Goal: Task Accomplishment & Management: Manage account settings

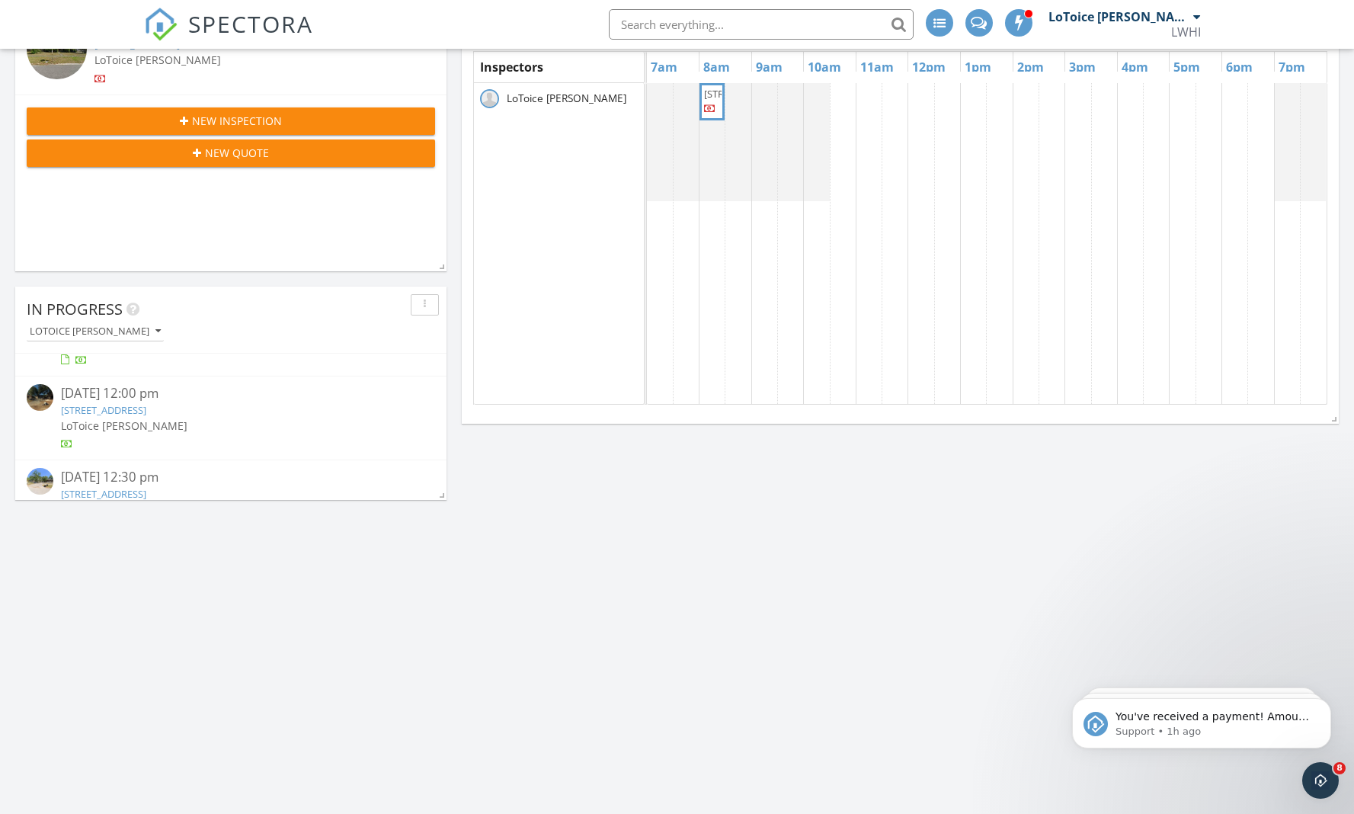
scroll to position [146, 0]
click at [136, 408] on link "5232 Westchase Ct, Jacksonville, FL 32210" at bounding box center [103, 410] width 85 height 14
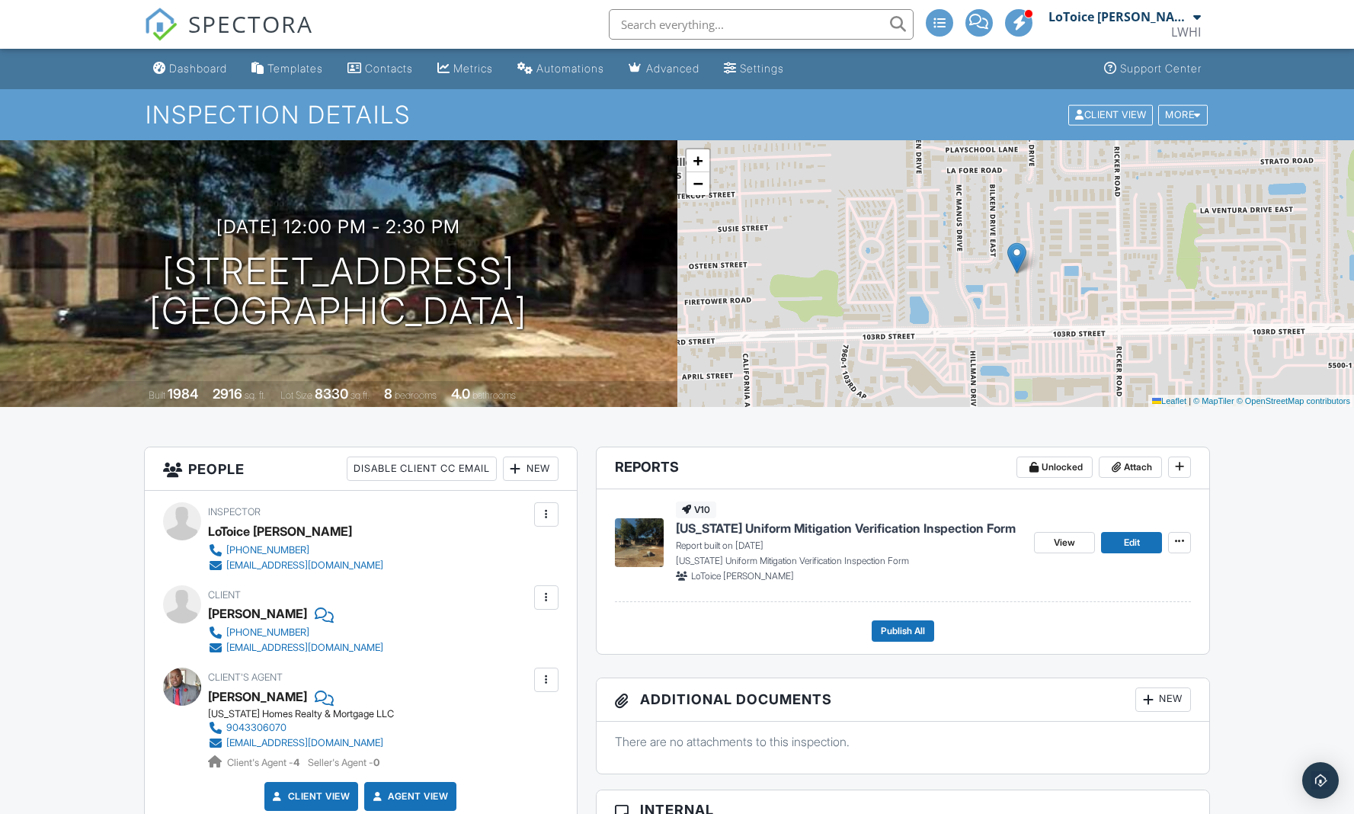
click at [907, 530] on span "[US_STATE] Uniform Mitigation Verification Inspection Form" at bounding box center [846, 528] width 340 height 17
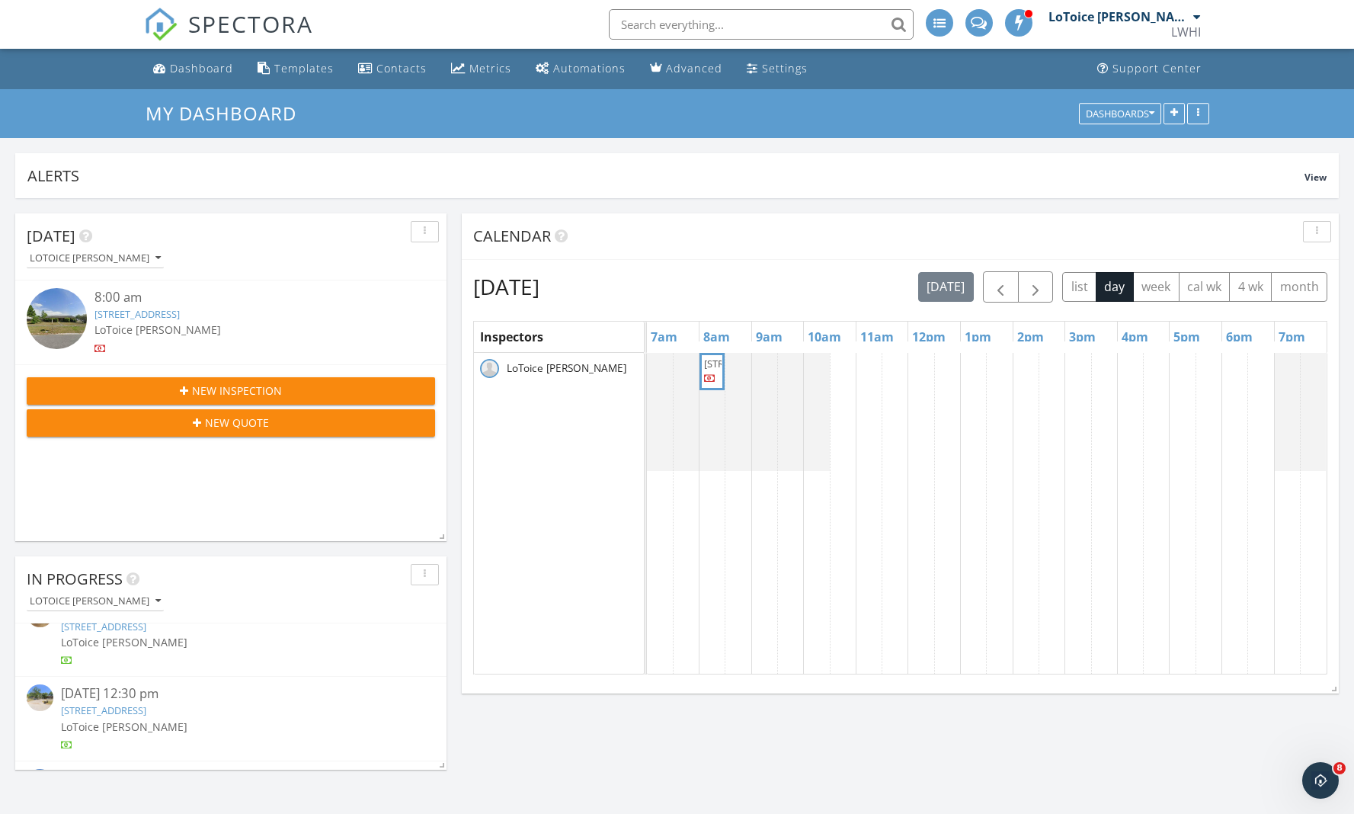
scroll to position [184, 0]
click at [142, 641] on link "5232 Westchase Ct, Jacksonville, FL 32210" at bounding box center [103, 642] width 85 height 14
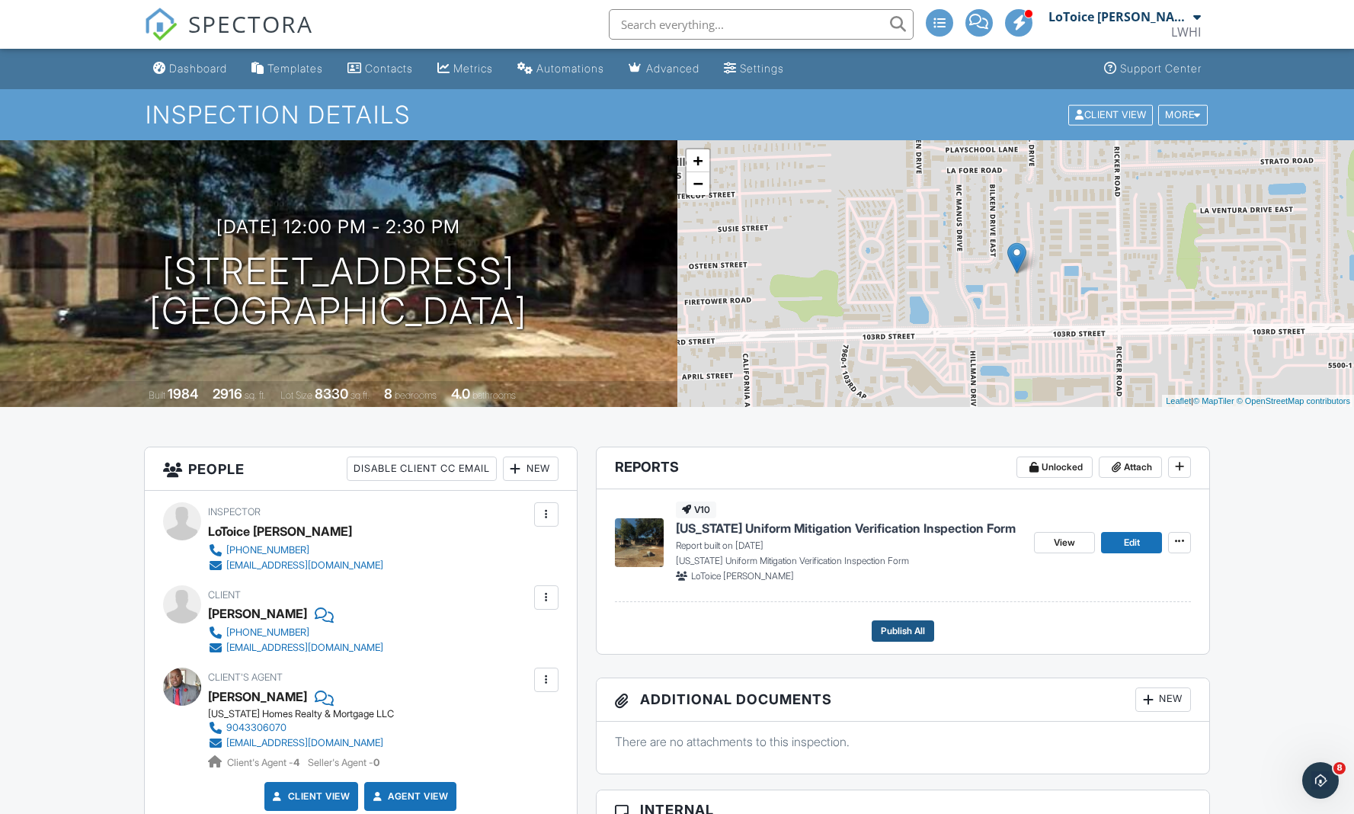
click at [902, 628] on span "Publish All" at bounding box center [903, 630] width 44 height 15
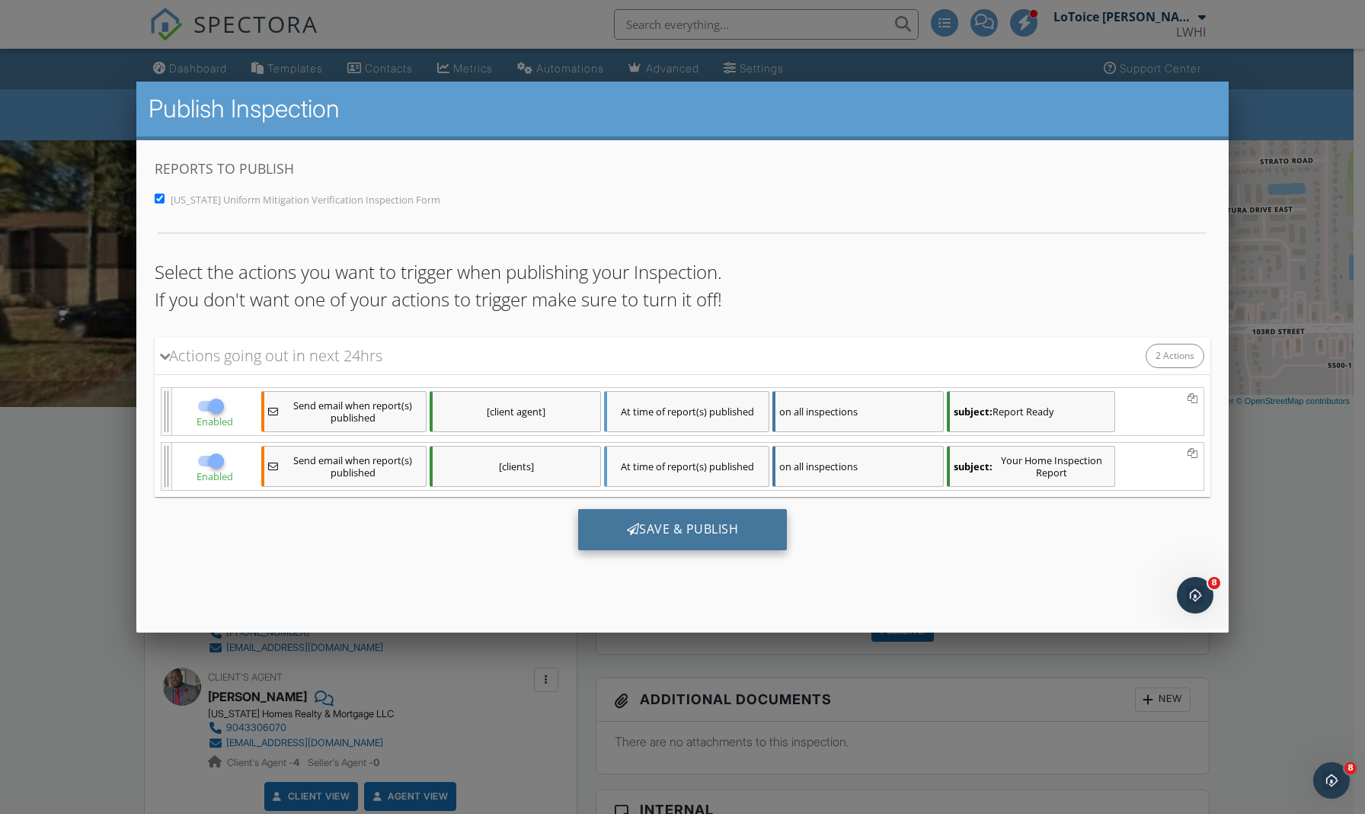
click at [699, 538] on div "Save & Publish" at bounding box center [682, 528] width 209 height 41
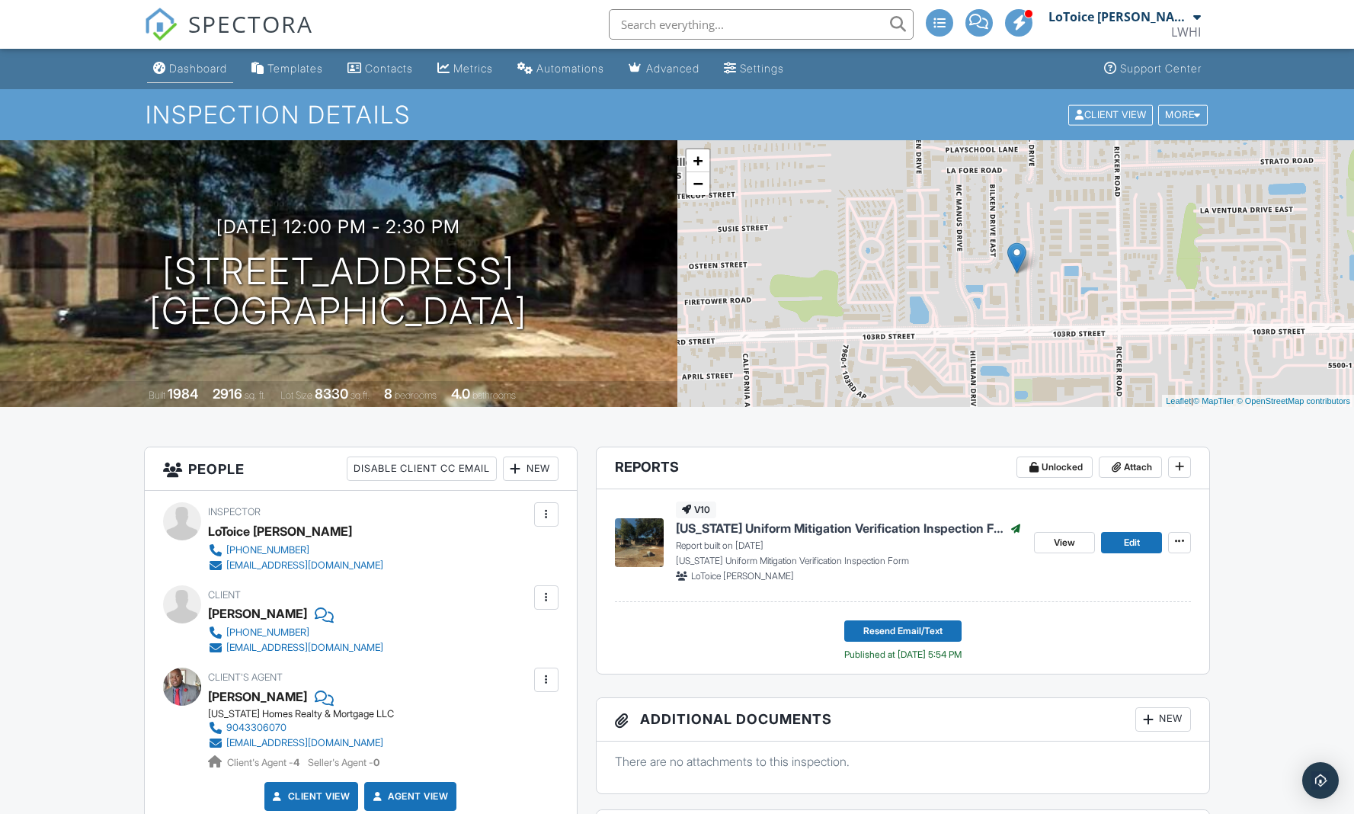
click at [203, 64] on div "Dashboard" at bounding box center [198, 68] width 58 height 13
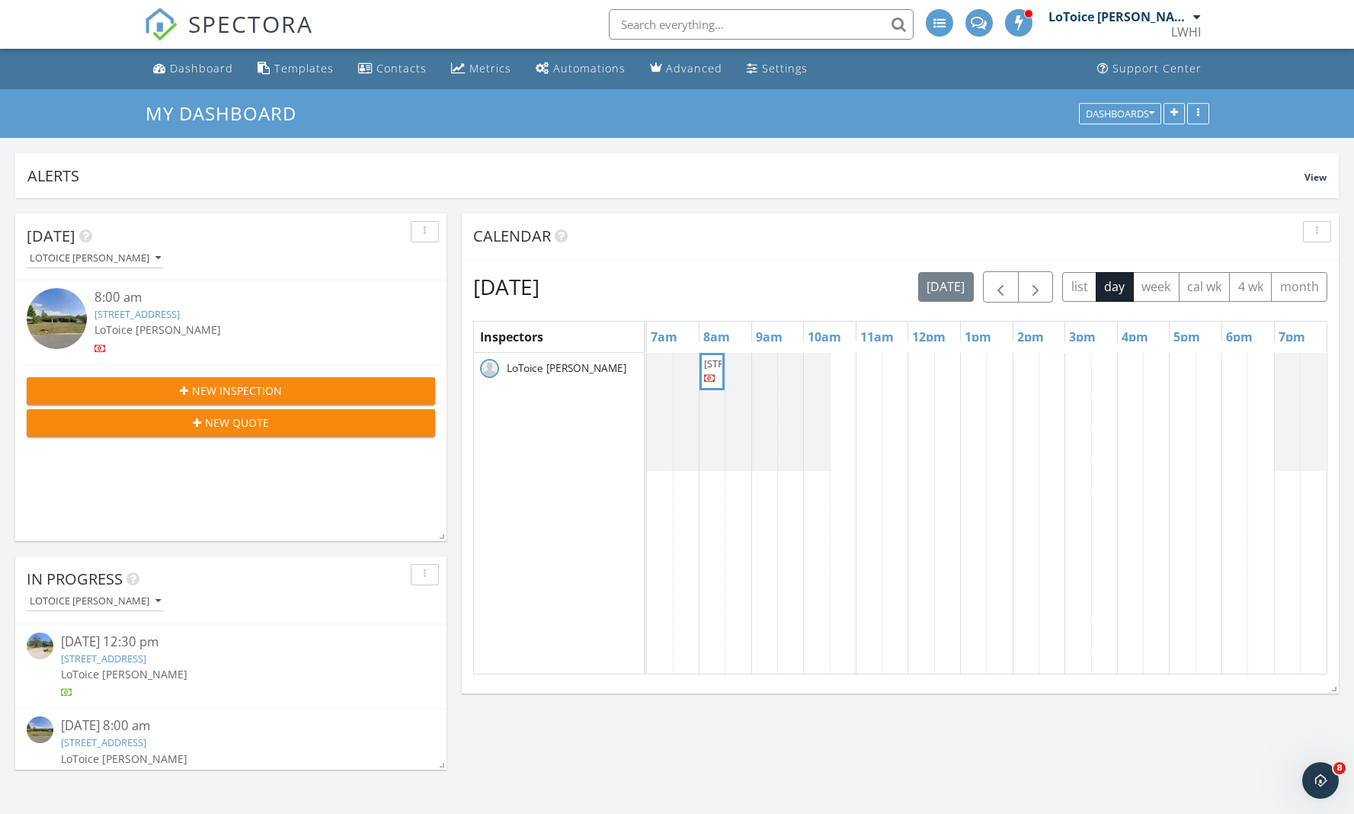
scroll to position [164, 0]
click at [124, 658] on link "5243 Westchase Ct, Jacksonville, FL 32210" at bounding box center [103, 661] width 85 height 14
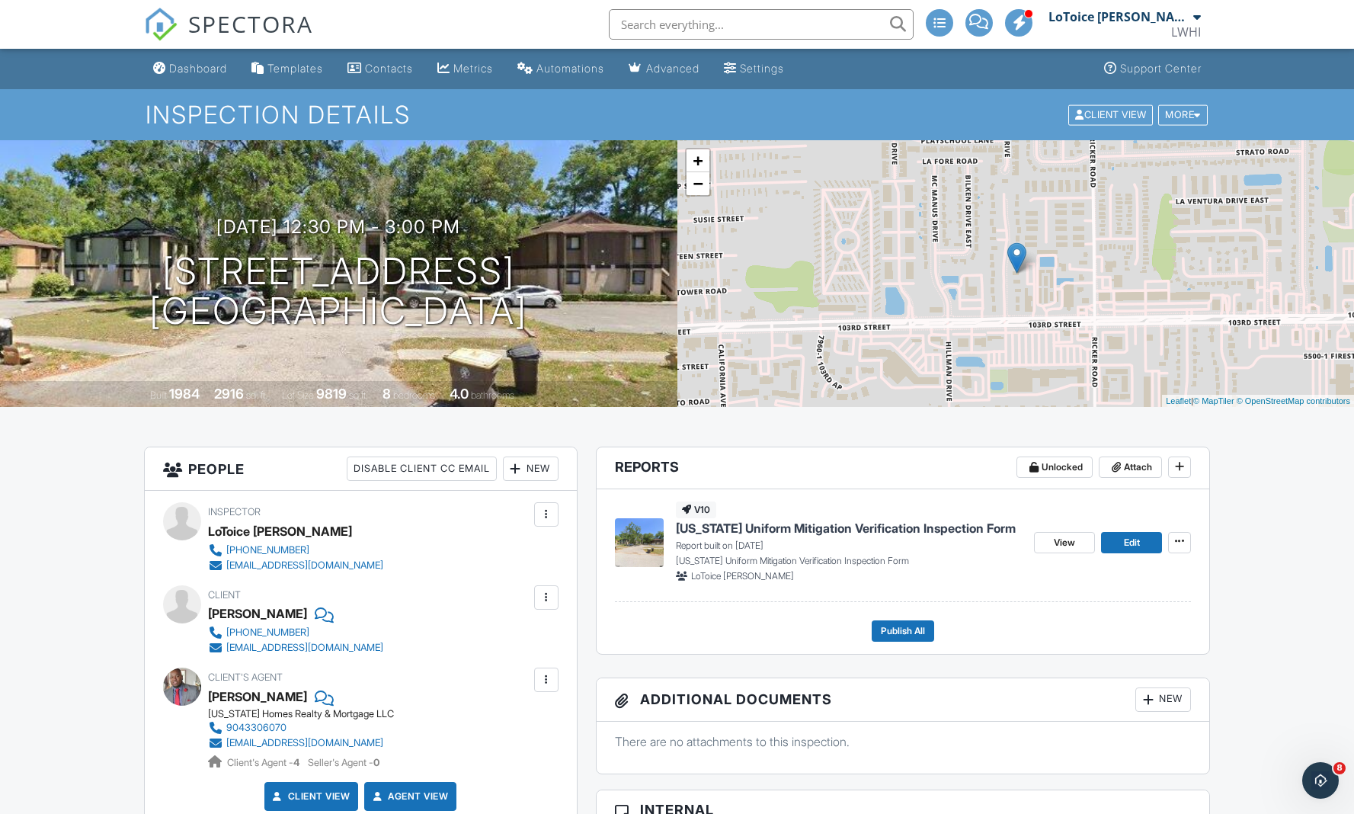
click at [872, 532] on span "[US_STATE] Uniform Mitigation Verification Inspection Form" at bounding box center [846, 528] width 340 height 17
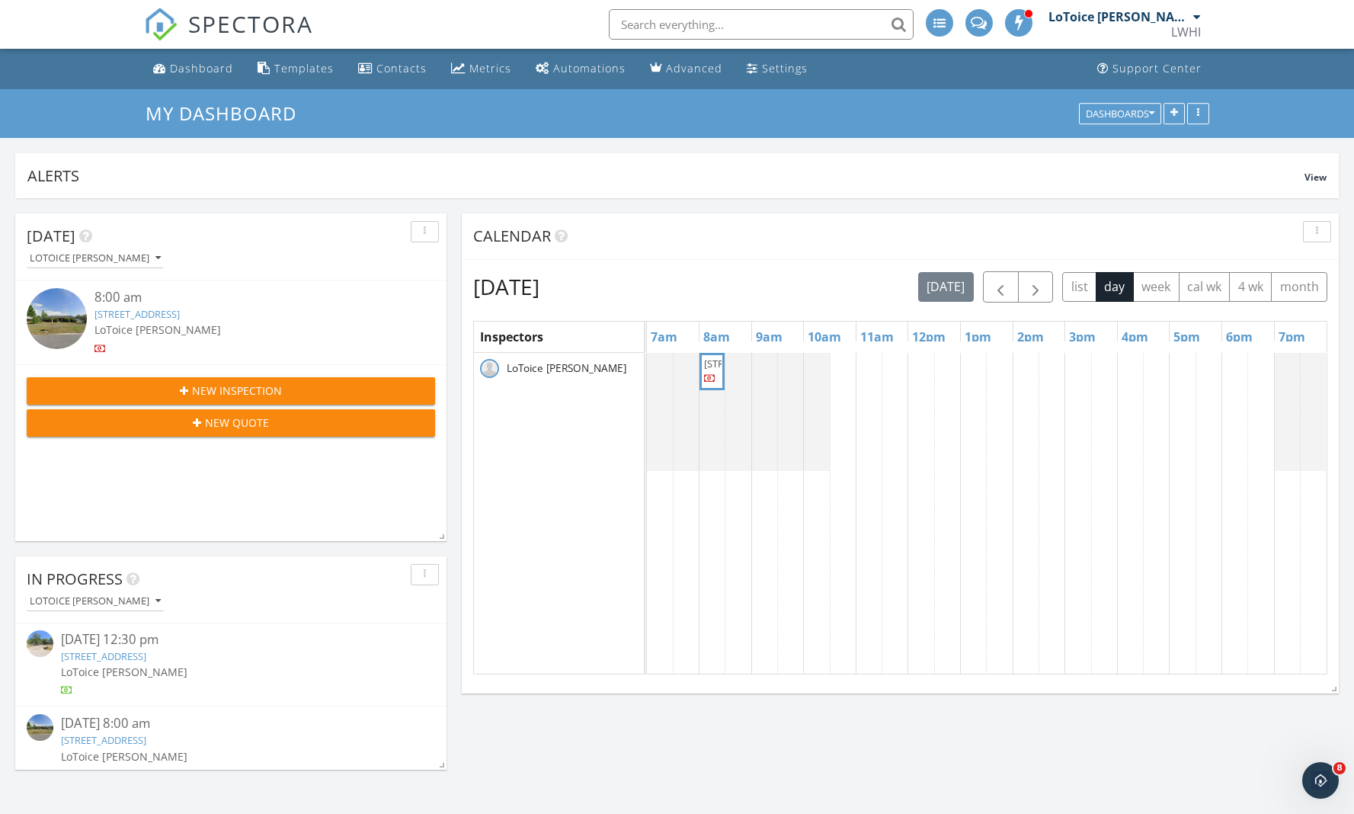
scroll to position [164, 0]
click at [145, 659] on link "5243 Westchase Ct, Jacksonville, FL 32210" at bounding box center [103, 661] width 85 height 14
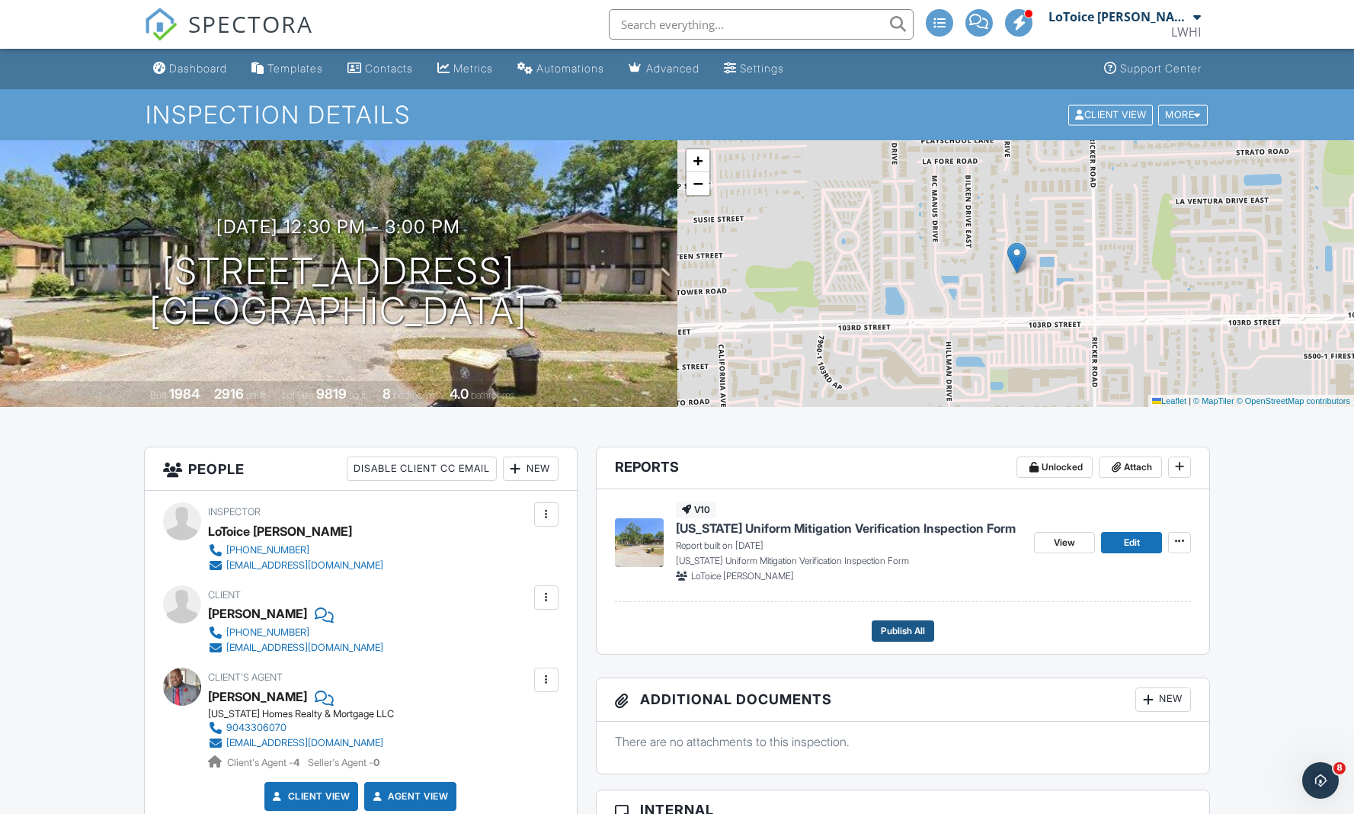
click at [904, 628] on span "Publish All" at bounding box center [903, 630] width 44 height 15
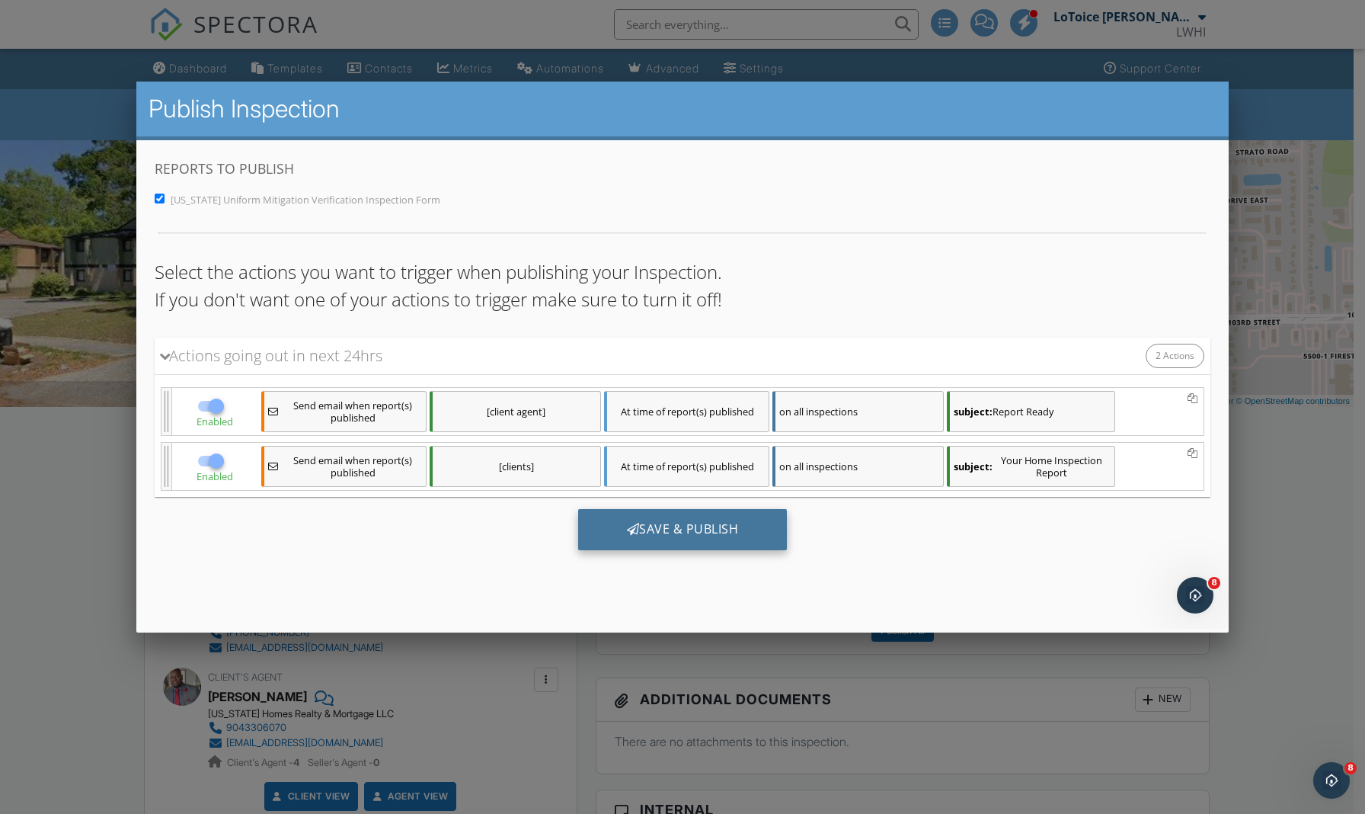
click at [697, 529] on div "Save & Publish" at bounding box center [682, 528] width 209 height 41
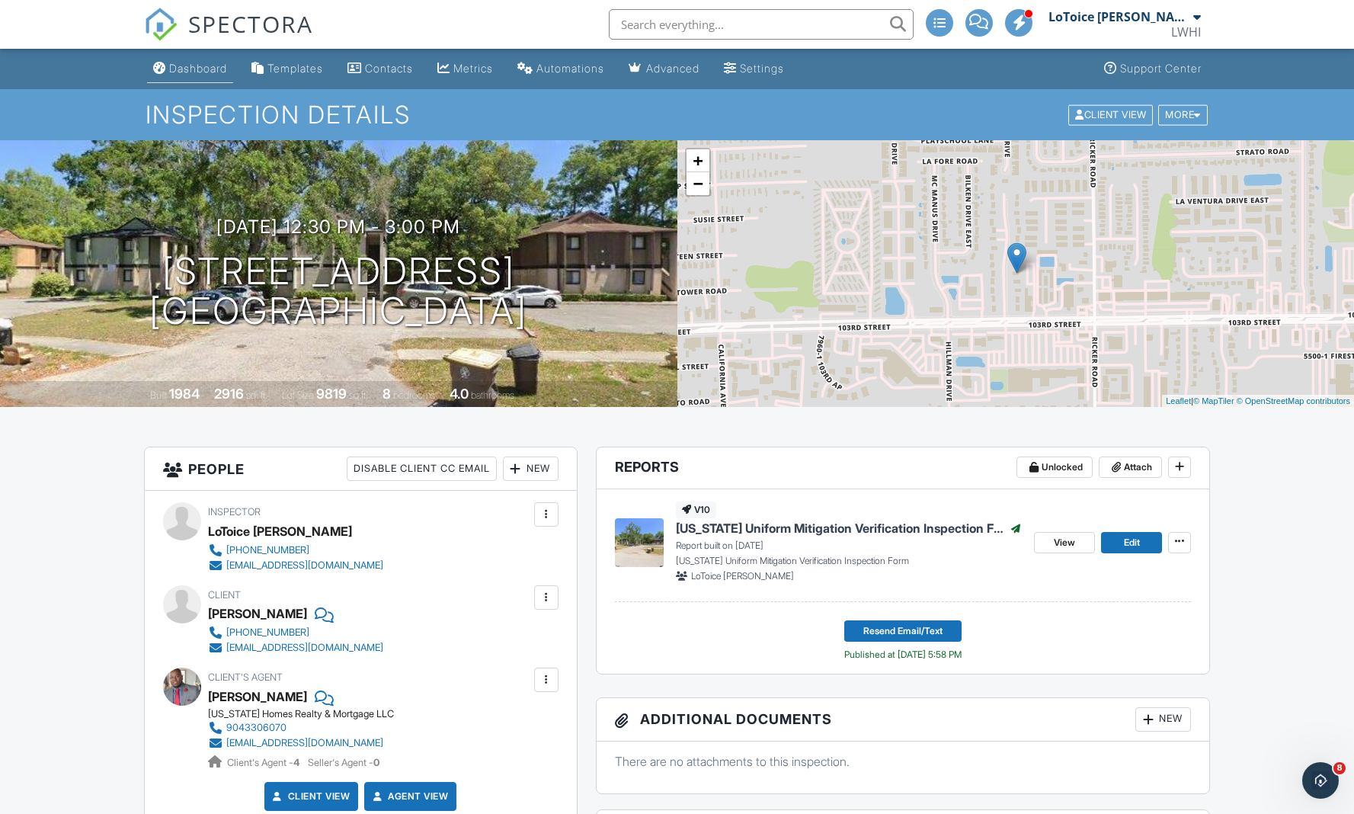
click at [192, 66] on div "Dashboard" at bounding box center [198, 68] width 58 height 13
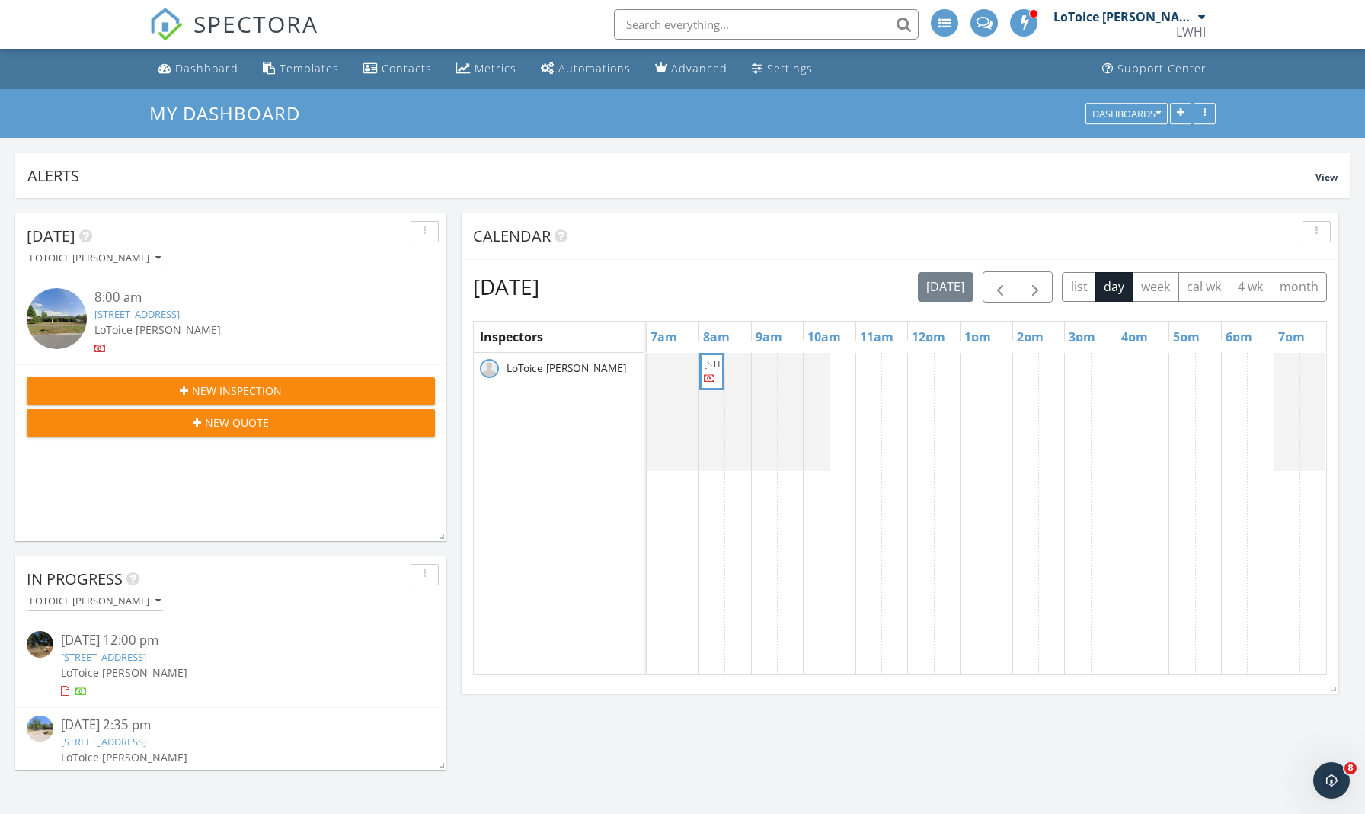
scroll to position [2020, 1389]
click at [110, 740] on link "5243 Westchase Ct, Jacksonville, FL 32210" at bounding box center [103, 741] width 85 height 14
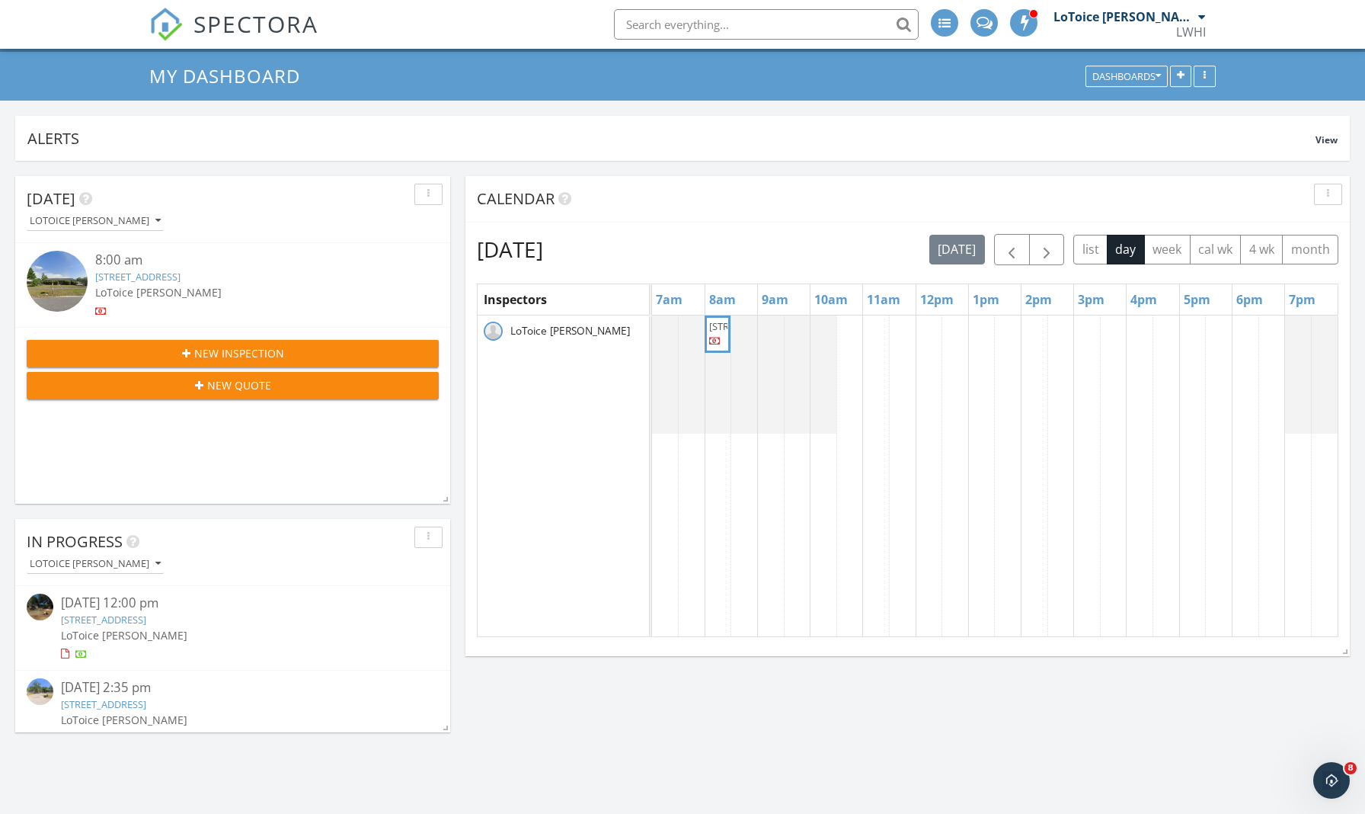
scroll to position [79, 0]
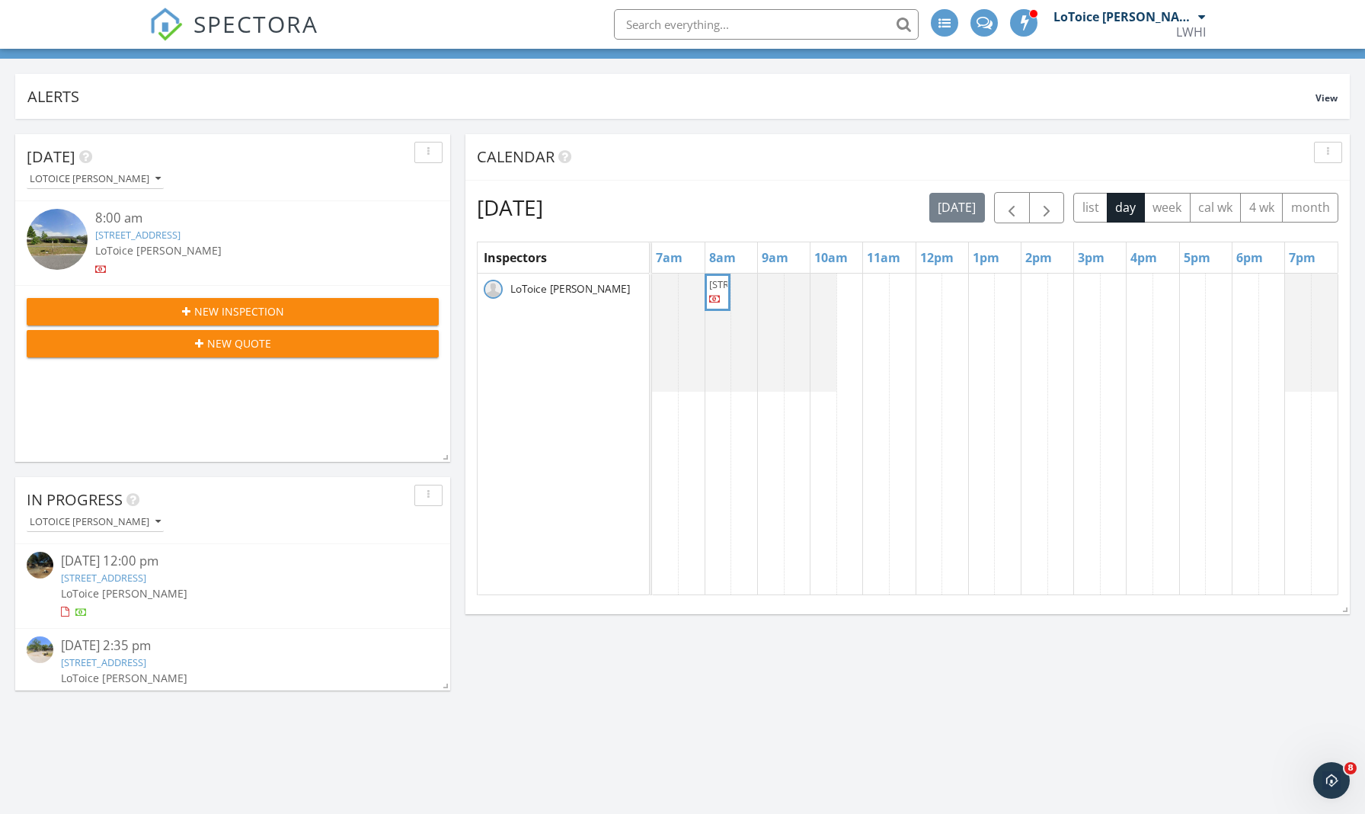
click at [350, 608] on div at bounding box center [233, 611] width 344 height 15
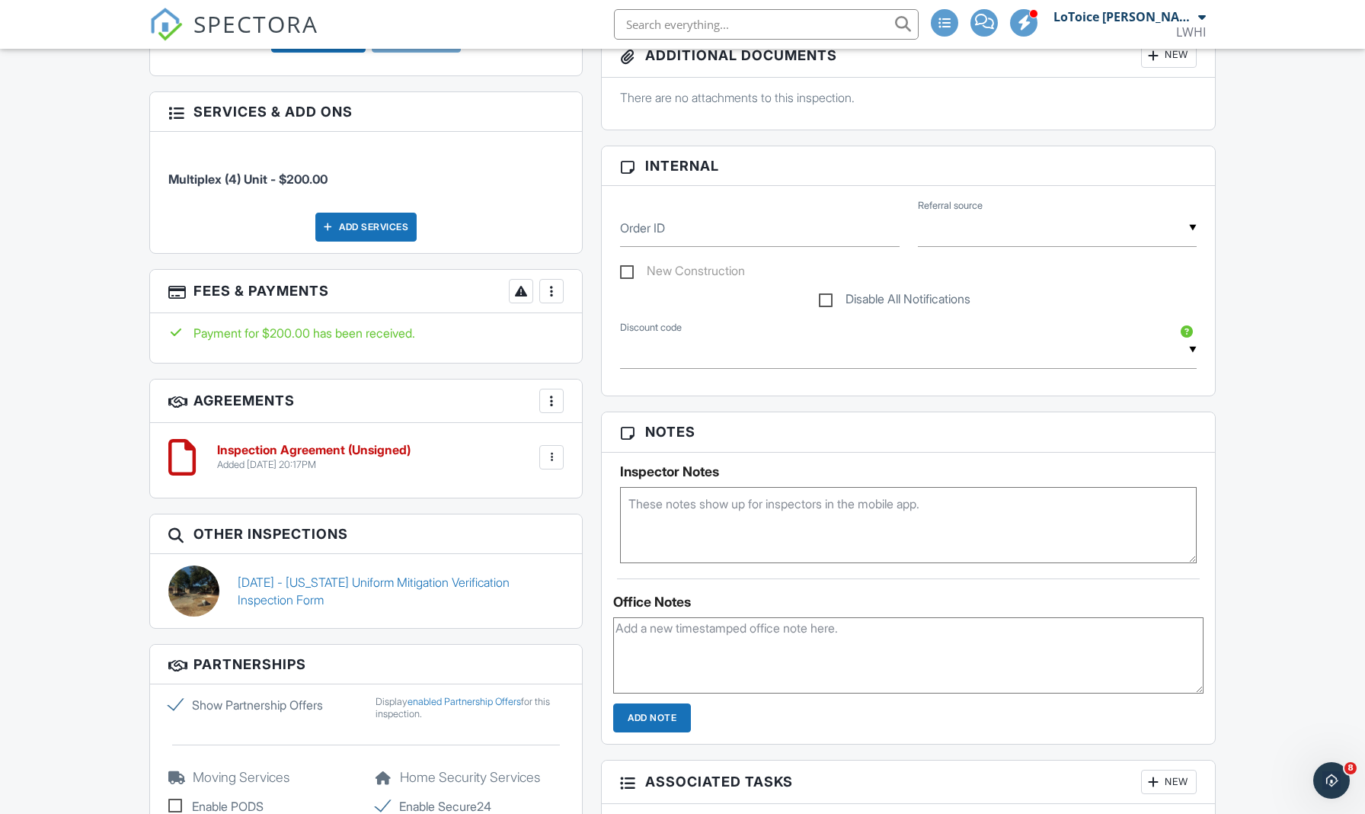
scroll to position [741, 0]
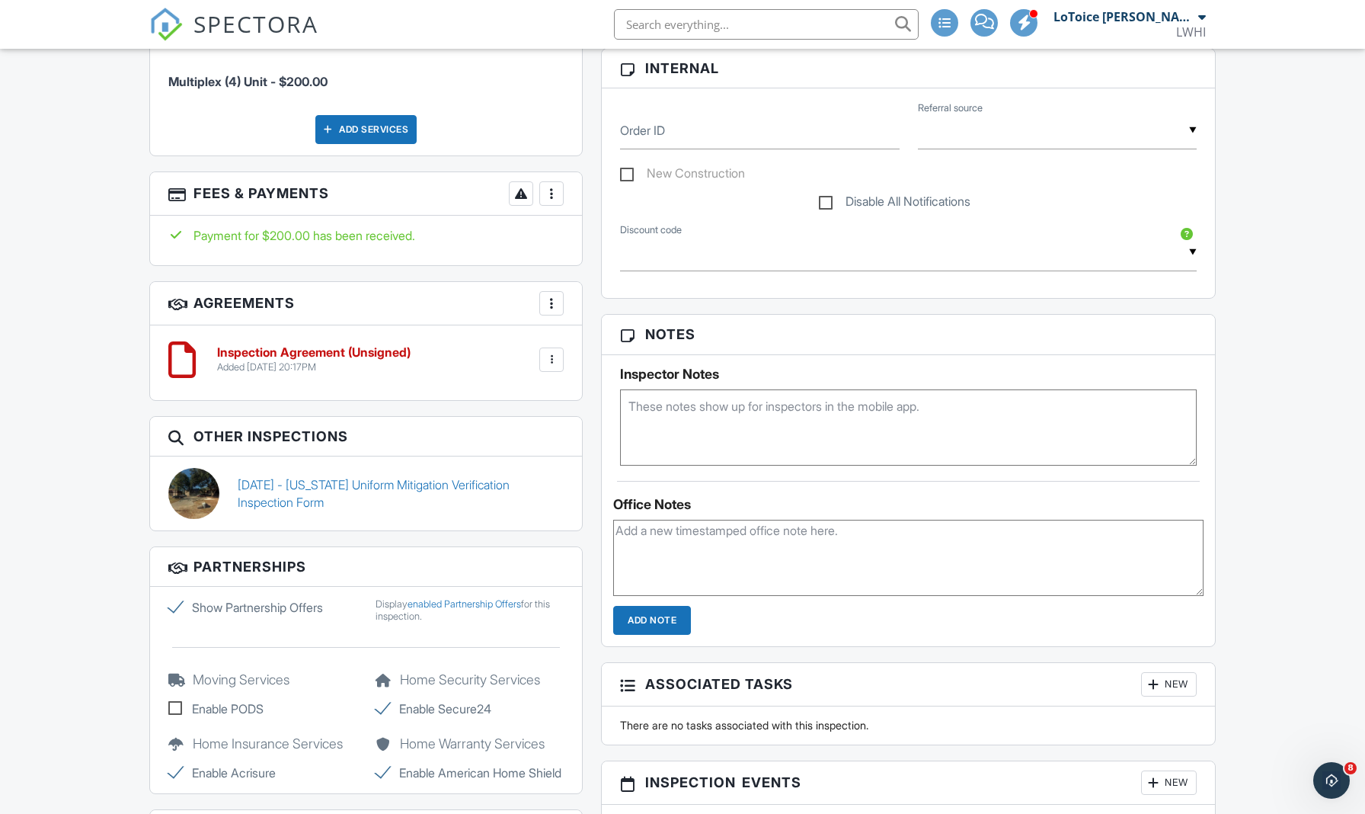
click at [548, 357] on div at bounding box center [551, 359] width 15 height 15
click at [523, 470] on li "Delete" at bounding box center [511, 478] width 87 height 38
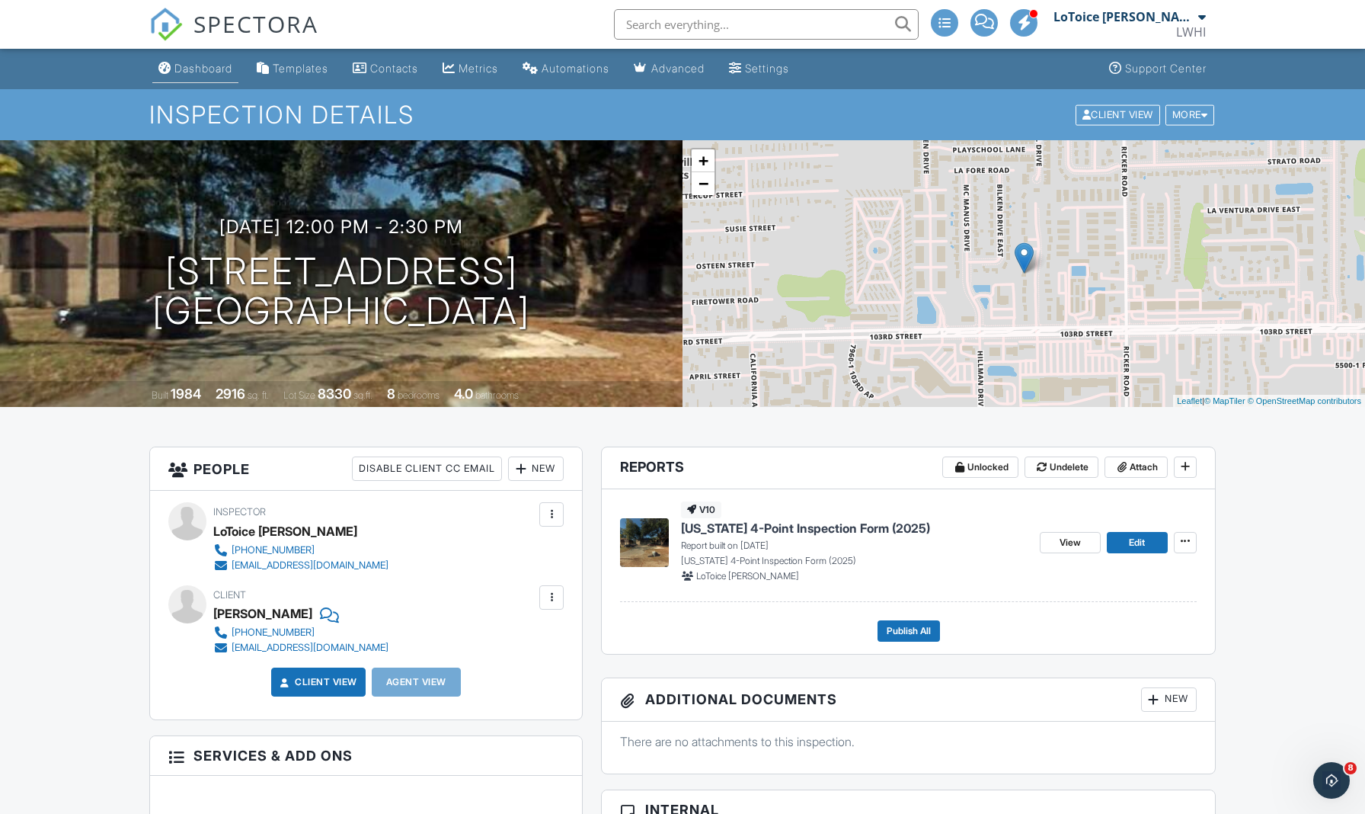
click at [193, 69] on div "Dashboard" at bounding box center [203, 68] width 58 height 13
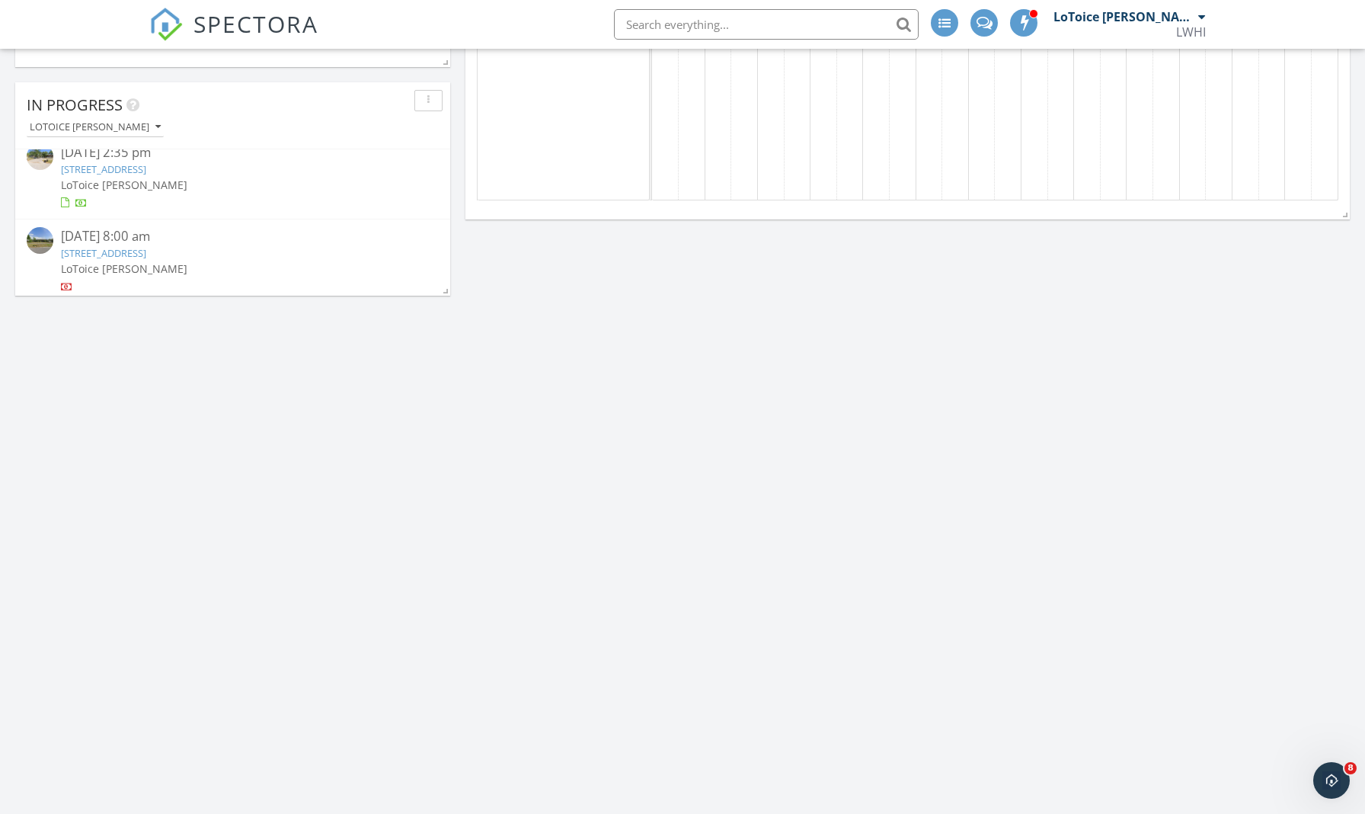
scroll to position [95, 0]
click at [146, 254] on link "8683 Hammondwood Rd S, Jacksonville, FL 32221" at bounding box center [103, 256] width 85 height 14
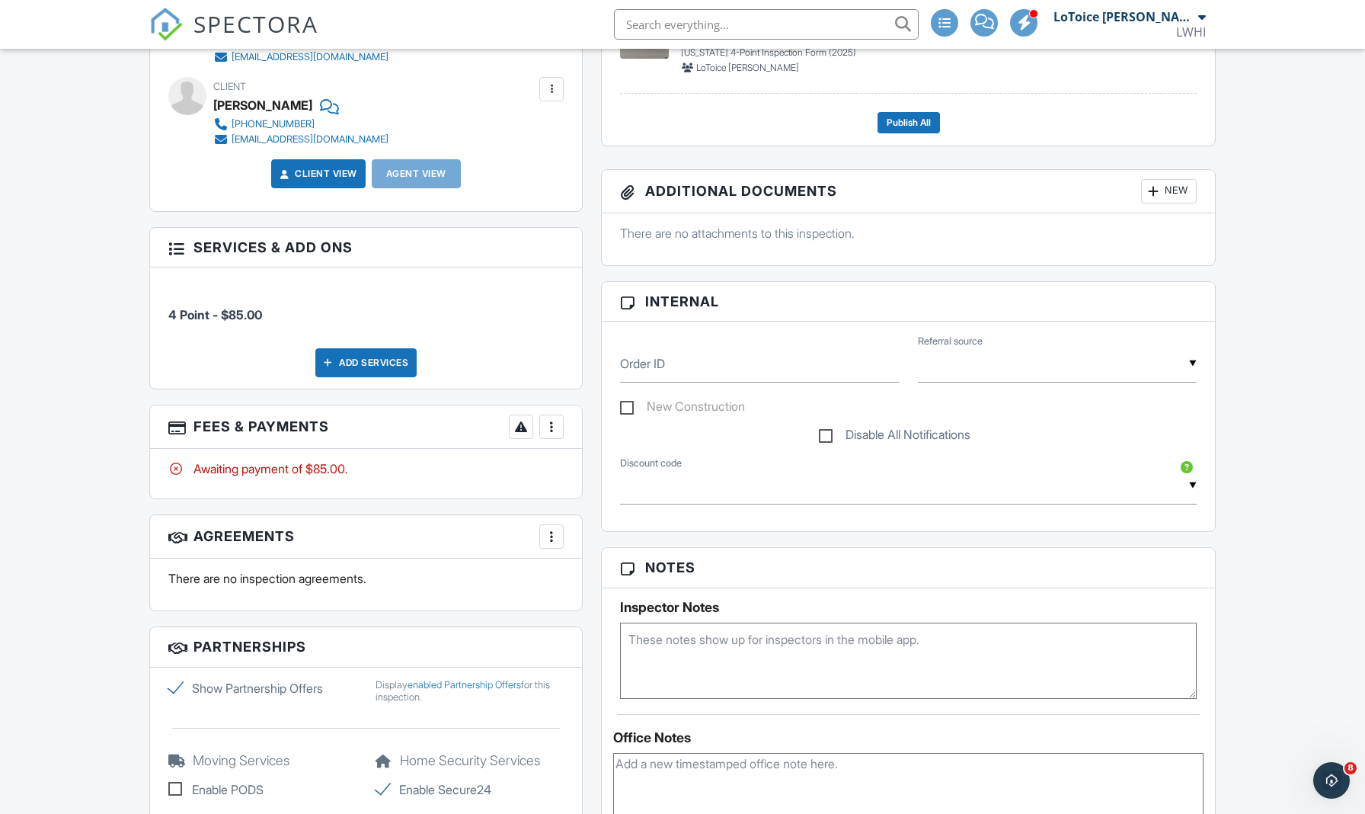
scroll to position [472, 0]
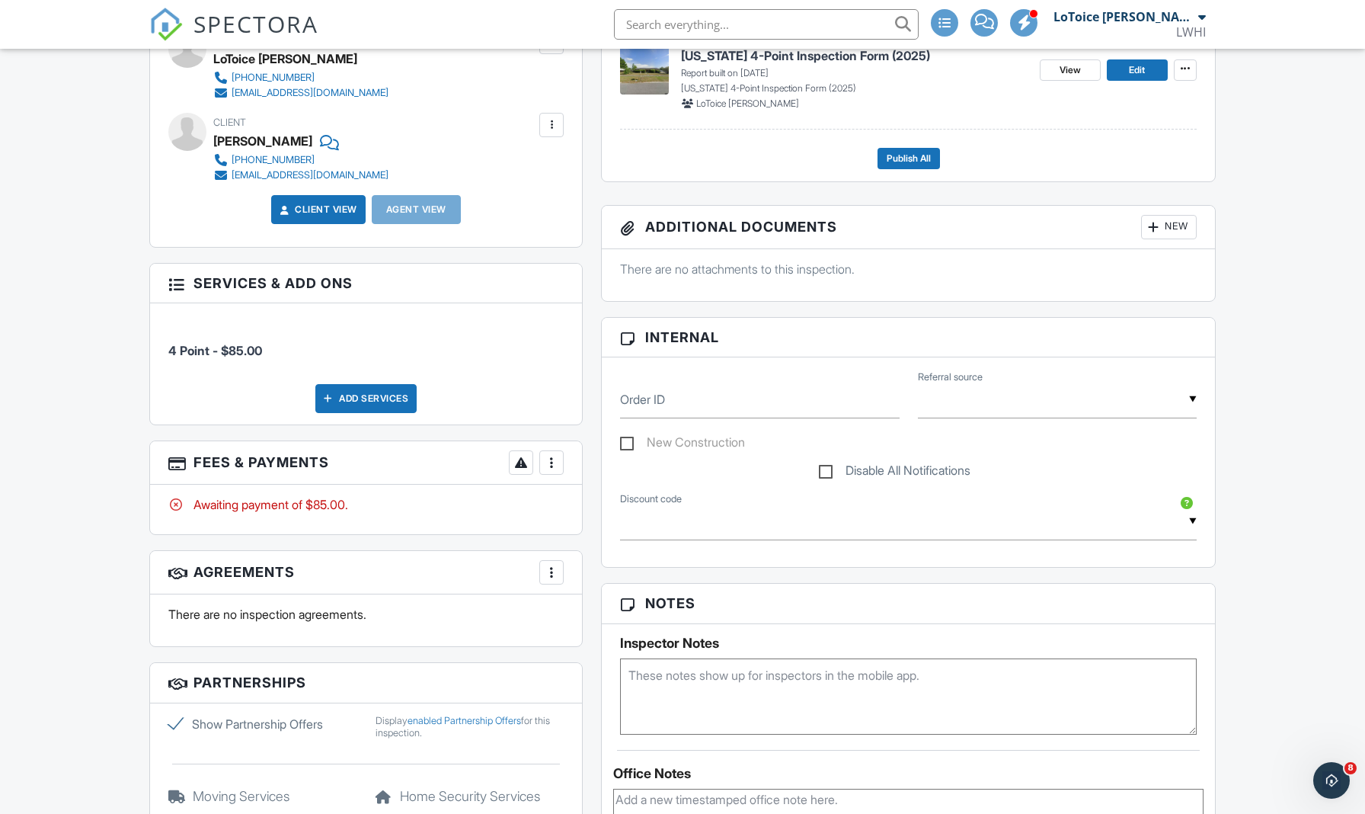
click at [549, 461] on div at bounding box center [551, 462] width 15 height 15
click at [600, 623] on div "Paid In Full" at bounding box center [628, 623] width 147 height 18
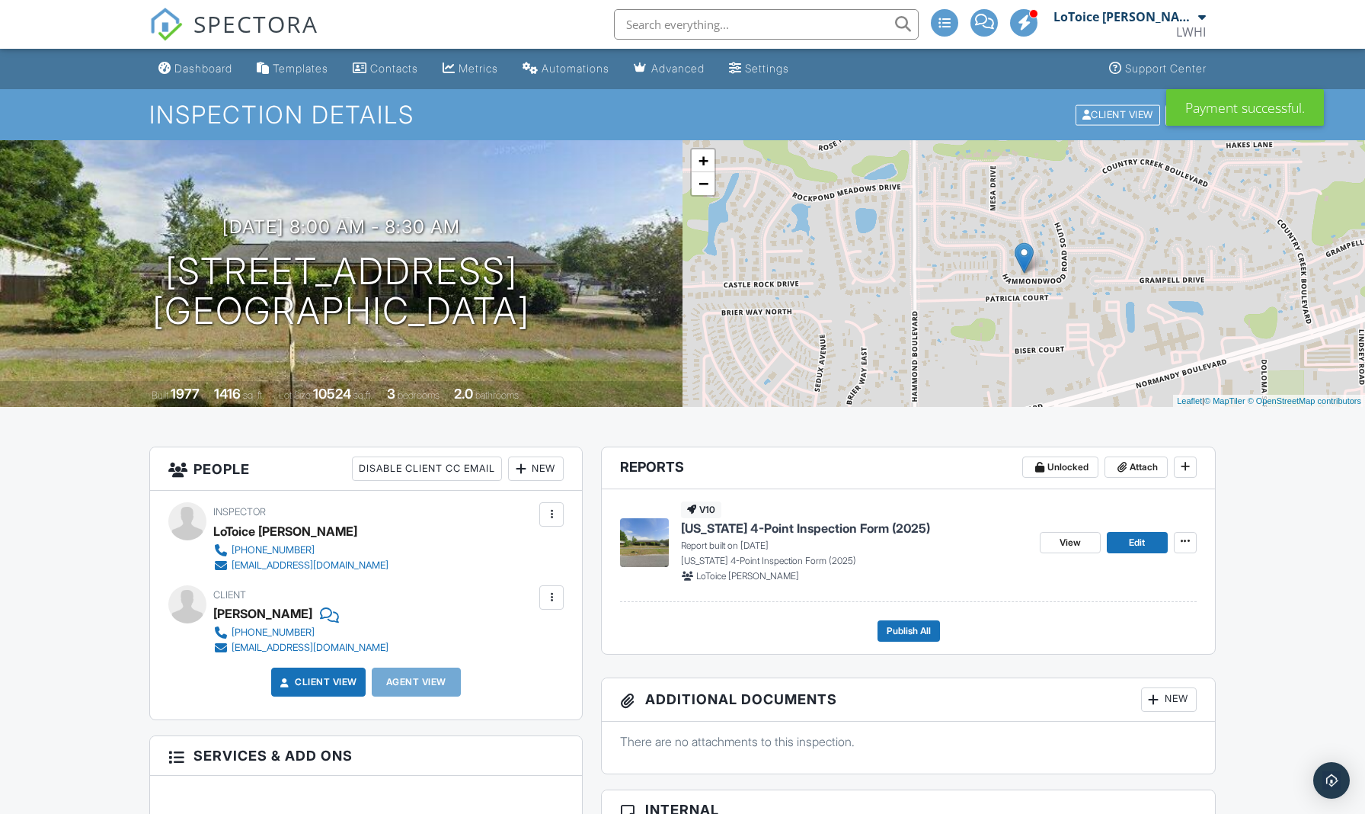
click at [831, 530] on span "[US_STATE] 4-Point Inspection Form (2025)" at bounding box center [805, 528] width 249 height 17
